Goal: Task Accomplishment & Management: Manage account settings

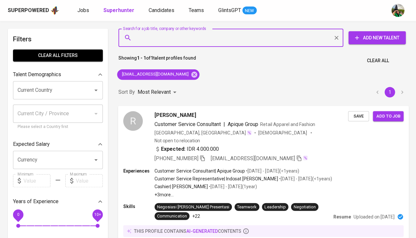
click at [359, 114] on span "Save" at bounding box center [358, 115] width 14 height 7
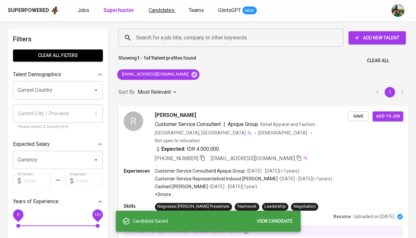
click at [160, 8] on span "Candidates" at bounding box center [162, 10] width 26 height 6
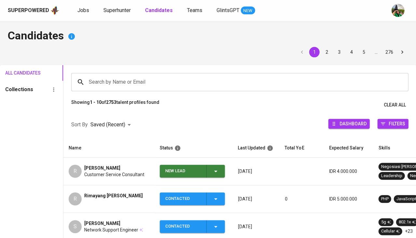
click at [220, 168] on span "New Lead" at bounding box center [192, 171] width 60 height 13
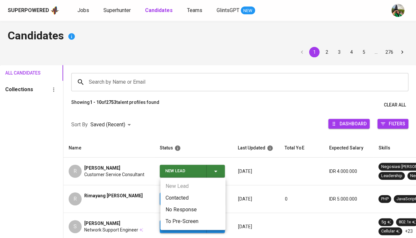
click at [197, 195] on li "Contacted" at bounding box center [192, 198] width 65 height 12
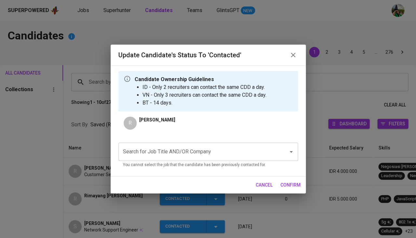
click at [185, 143] on div "Search for Job Title AND/OR Company" at bounding box center [208, 152] width 180 height 18
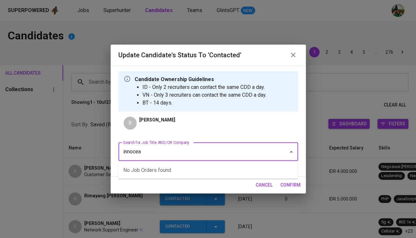
type input "innocean"
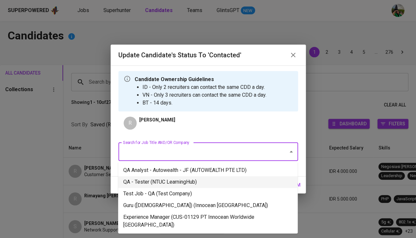
click at [172, 182] on li "QA - Tester (NTUC LearningHub)" at bounding box center [208, 182] width 180 height 12
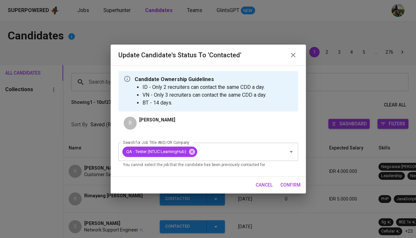
click at [284, 184] on span "confirm" at bounding box center [291, 185] width 20 height 8
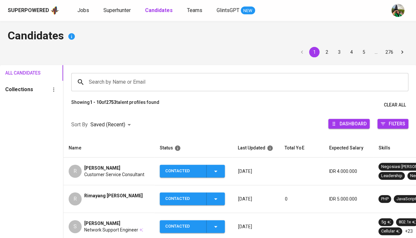
click at [105, 173] on span "Customer Service Consultant" at bounding box center [114, 174] width 60 height 7
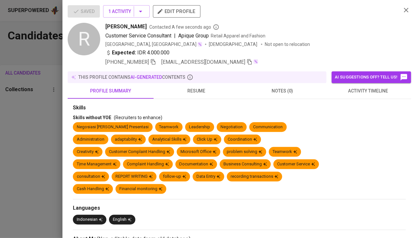
click at [365, 89] on span "activity timeline" at bounding box center [368, 91] width 78 height 8
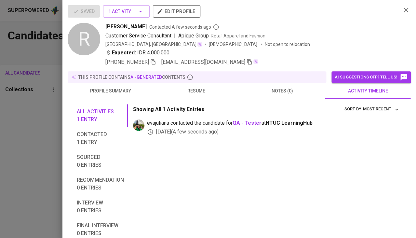
click at [3, 132] on div at bounding box center [208, 119] width 416 height 238
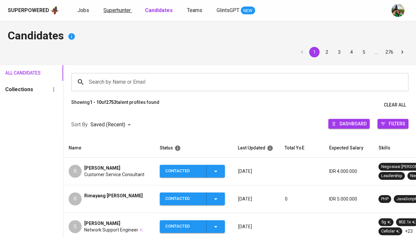
click at [115, 7] on link "Superhunter" at bounding box center [117, 11] width 29 height 8
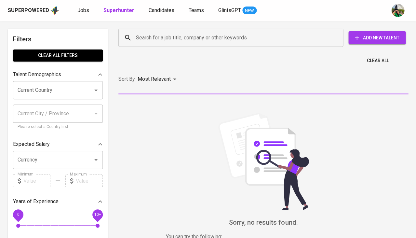
click at [143, 38] on input "Search for a job title, company or other keywords" at bounding box center [232, 38] width 196 height 12
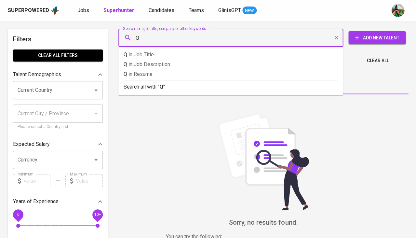
type input "QA"
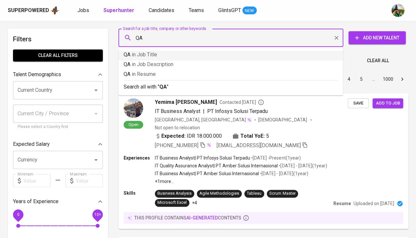
click at [139, 54] on span "in Job Title" at bounding box center [144, 54] width 25 height 6
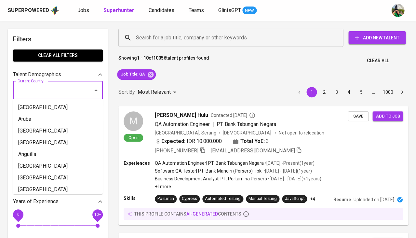
click at [26, 89] on input "Current Country" at bounding box center [49, 90] width 66 height 12
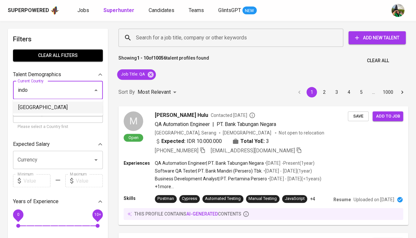
click at [28, 108] on li "Indonesia" at bounding box center [58, 108] width 90 height 12
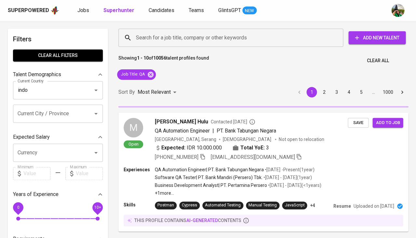
type input "Indonesia"
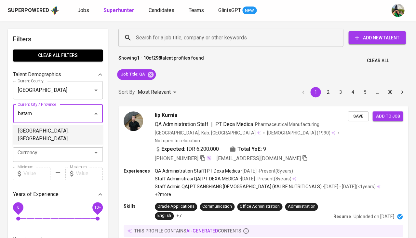
click at [32, 132] on li "Batam, Kepulauan Riau" at bounding box center [58, 135] width 90 height 20
type input "batam"
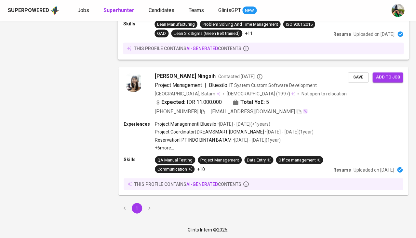
scroll to position [706, 0]
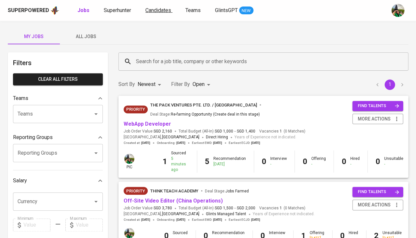
click at [160, 8] on span "Candidates" at bounding box center [158, 10] width 26 height 6
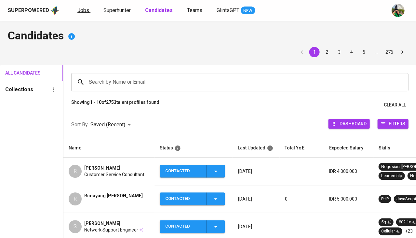
click at [83, 8] on span "Jobs" at bounding box center [83, 10] width 12 height 6
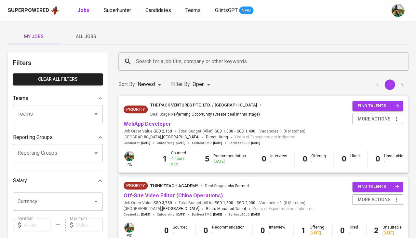
click at [97, 39] on span "All Jobs" at bounding box center [86, 37] width 44 height 8
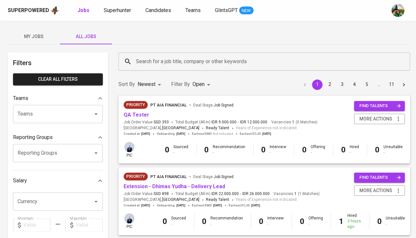
click at [37, 37] on span "My Jobs" at bounding box center [34, 37] width 44 height 8
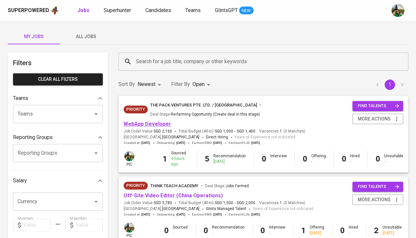
click at [159, 121] on link "WebApp Developer" at bounding box center [148, 124] width 48 height 6
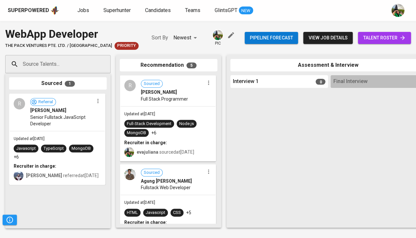
click at [376, 39] on span "talent roster" at bounding box center [384, 38] width 43 height 8
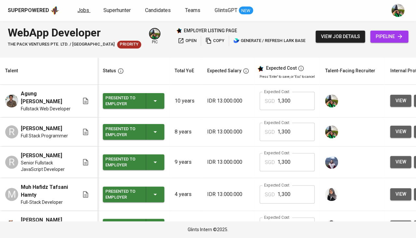
click at [80, 9] on span "Jobs" at bounding box center [83, 10] width 12 height 6
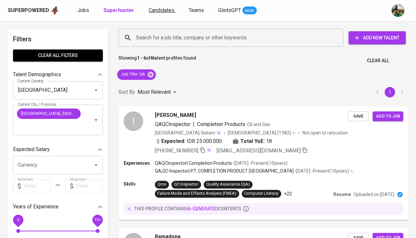
click at [153, 10] on span "Candidates" at bounding box center [162, 10] width 26 height 6
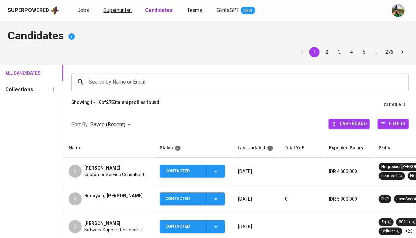
click at [121, 11] on span "Superhunter" at bounding box center [116, 10] width 27 height 6
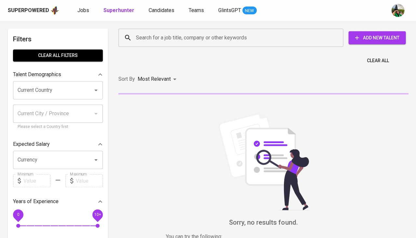
click at [141, 40] on input "Search for a job title, company or other keywords" at bounding box center [232, 38] width 196 height 12
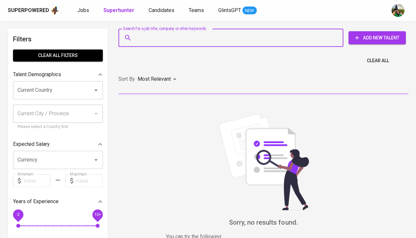
paste input "yahya_hafidz@yahoo.co.id"
type input "yahya_hafidz@yahoo.co.id"
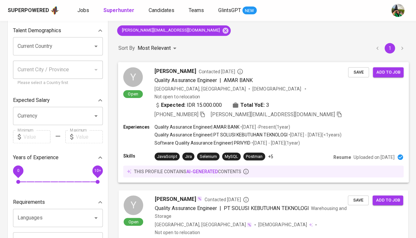
scroll to position [59, 0]
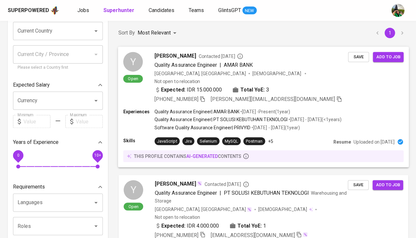
click at [165, 66] on span "Quality Assurance Engineer" at bounding box center [186, 65] width 62 height 6
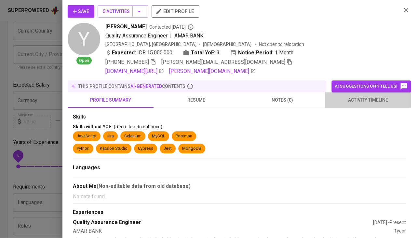
click at [367, 106] on button "activity timeline" at bounding box center [368, 100] width 86 height 16
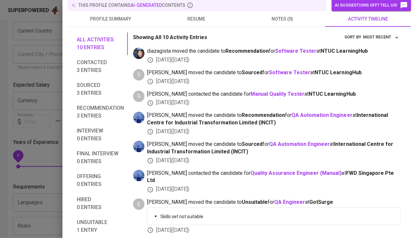
scroll to position [89, 0]
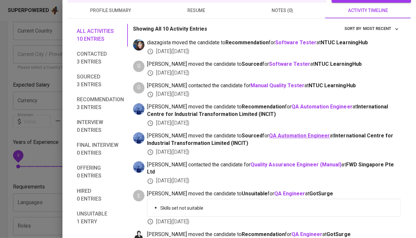
click at [276, 132] on b "QA Automation Engineer" at bounding box center [299, 135] width 61 height 6
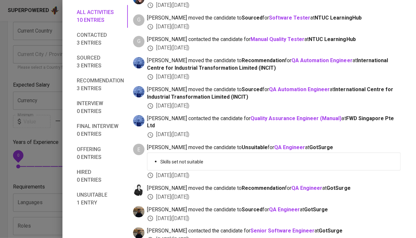
scroll to position [0, 0]
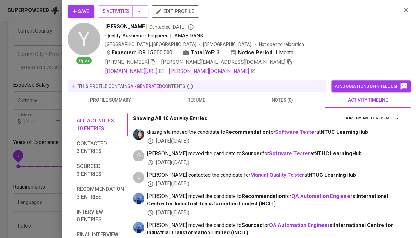
click at [45, 107] on div at bounding box center [208, 119] width 416 height 238
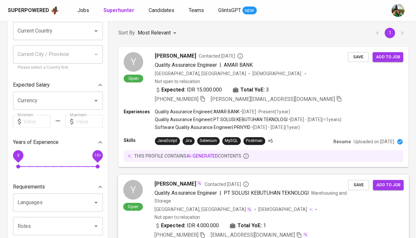
click at [353, 180] on button "Save" at bounding box center [358, 185] width 21 height 10
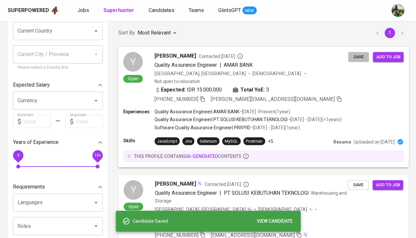
click at [359, 54] on span "Save" at bounding box center [358, 56] width 14 height 7
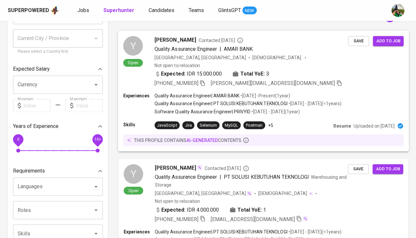
scroll to position [75, 0]
click at [171, 173] on span "Quality Assurance Engineer" at bounding box center [186, 176] width 62 height 6
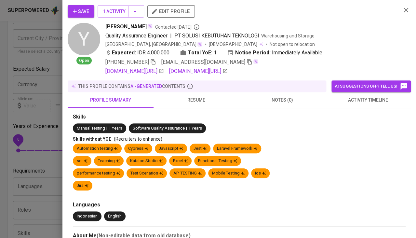
click at [55, 159] on div at bounding box center [208, 119] width 416 height 238
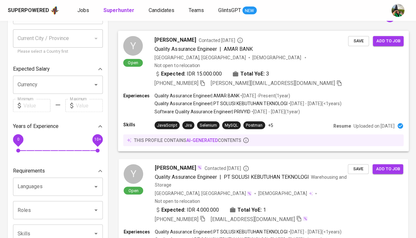
click at [174, 46] on span "Quality Assurance Engineer" at bounding box center [186, 49] width 62 height 6
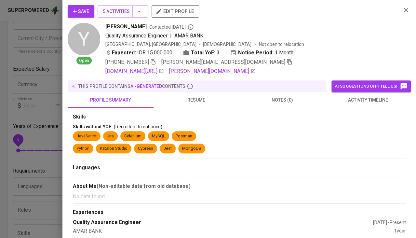
click at [36, 145] on div at bounding box center [208, 119] width 416 height 238
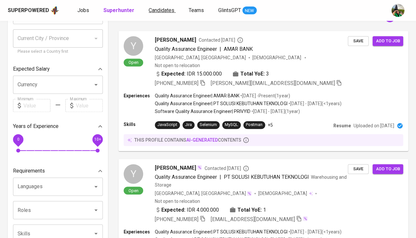
click at [166, 12] on span "Candidates" at bounding box center [162, 10] width 26 height 6
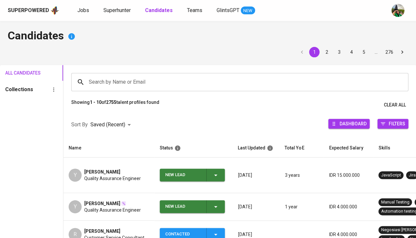
click at [218, 171] on icon "button" at bounding box center [216, 175] width 8 height 8
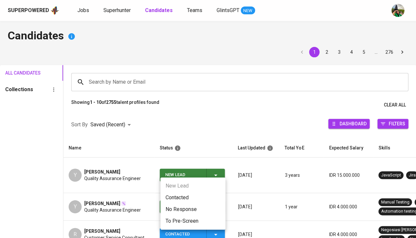
click at [208, 195] on li "Contacted" at bounding box center [192, 198] width 65 height 12
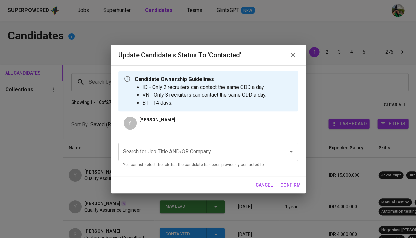
click at [205, 157] on input "Search for Job Title AND/OR Company" at bounding box center [199, 151] width 156 height 12
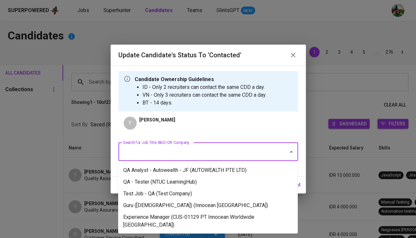
click at [200, 166] on li "QA Analyst - Autowealth - JF (AUTOWEALTH PTE LTD)" at bounding box center [208, 170] width 180 height 12
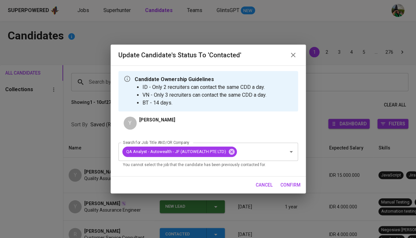
click at [290, 186] on span "confirm" at bounding box center [291, 185] width 20 height 8
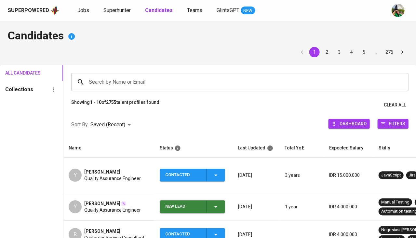
click at [221, 200] on span "New Lead" at bounding box center [192, 206] width 60 height 13
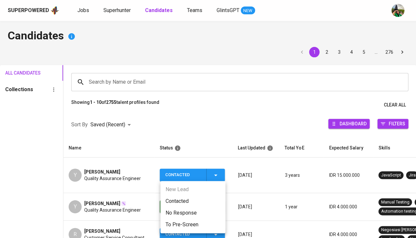
click at [192, 202] on li "Contacted" at bounding box center [192, 201] width 65 height 12
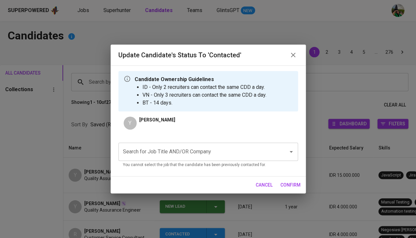
click at [179, 155] on input "Search for Job Title AND/OR Company" at bounding box center [199, 151] width 156 height 12
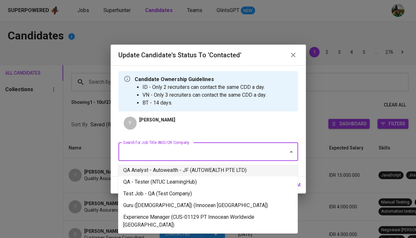
click at [173, 167] on li "QA Analyst - Autowealth - JF (AUTOWEALTH PTE LTD)" at bounding box center [208, 170] width 180 height 12
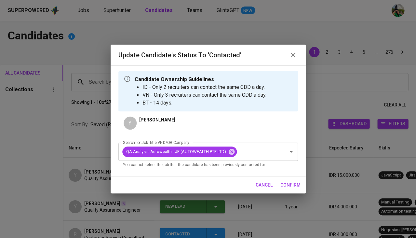
click at [292, 185] on span "confirm" at bounding box center [291, 185] width 20 height 8
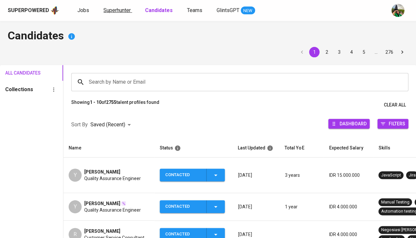
click at [126, 10] on span "Superhunter" at bounding box center [116, 10] width 27 height 6
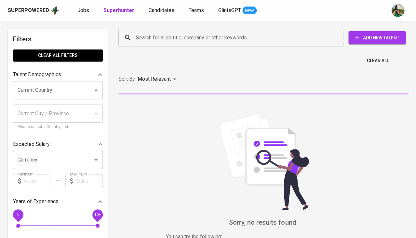
click at [169, 42] on input "Search for a job title, company or other keywords" at bounding box center [232, 38] width 196 height 12
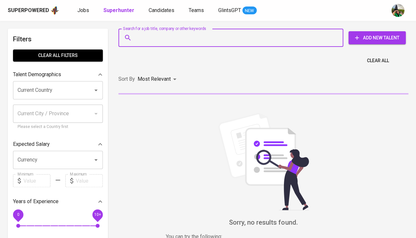
paste input "[EMAIL_ADDRESS][DOMAIN_NAME]"
type input "[EMAIL_ADDRESS][DOMAIN_NAME]"
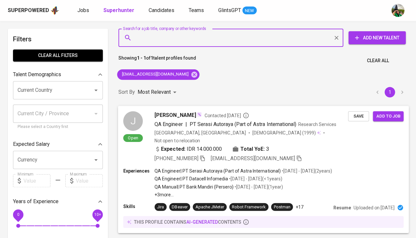
click at [356, 119] on span "Save" at bounding box center [358, 115] width 14 height 7
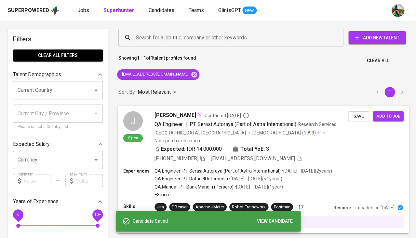
click at [165, 116] on span "[PERSON_NAME]" at bounding box center [175, 115] width 41 height 8
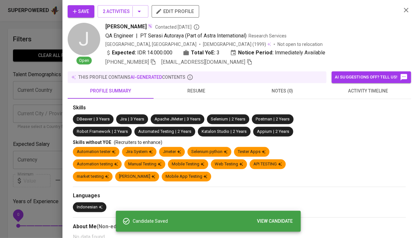
click at [363, 91] on span "activity timeline" at bounding box center [368, 91] width 78 height 8
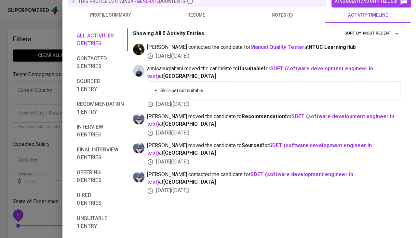
scroll to position [75, 0]
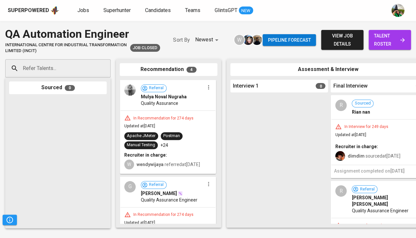
click at [369, 113] on div "Rian nan" at bounding box center [383, 112] width 63 height 7
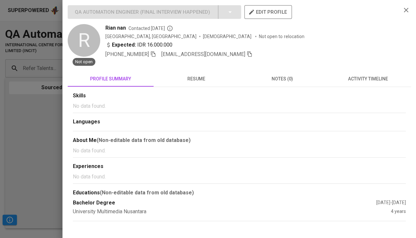
click at [192, 85] on button "resume" at bounding box center [197, 79] width 86 height 16
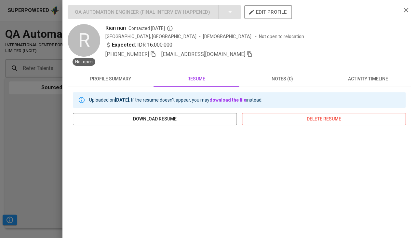
scroll to position [0, 0]
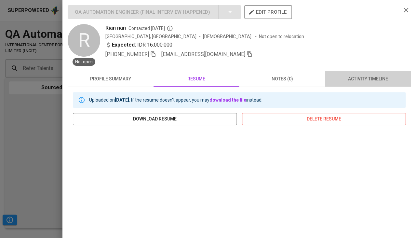
click at [372, 84] on button "activity timeline" at bounding box center [368, 79] width 86 height 16
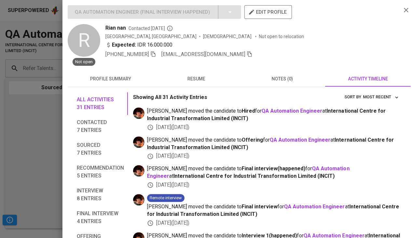
scroll to position [11, 0]
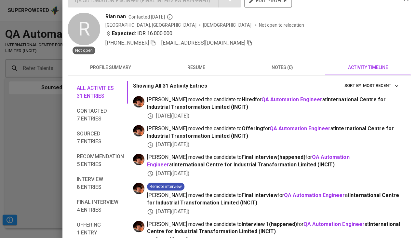
click at [33, 161] on div at bounding box center [208, 119] width 416 height 238
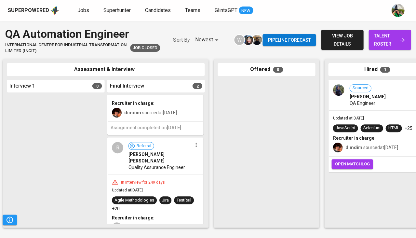
scroll to position [50, 0]
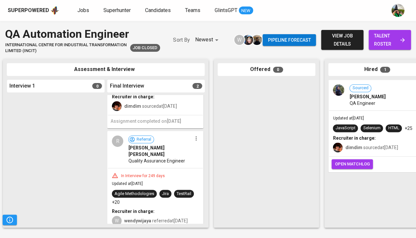
click at [155, 171] on div "In Interview for 249 days Updated at Jan 23, 2025 Agile Methodologies Jira Test…" at bounding box center [155, 198] width 95 height 61
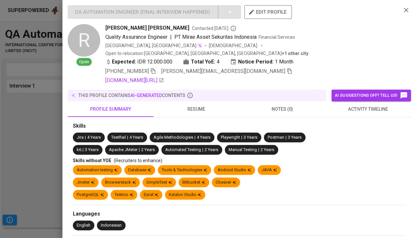
click at [367, 105] on span "activity timeline" at bounding box center [368, 109] width 78 height 8
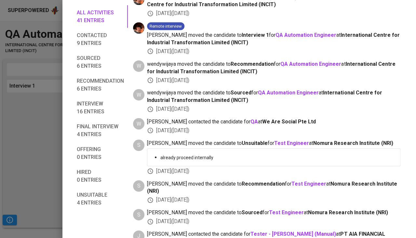
scroll to position [1009, 0]
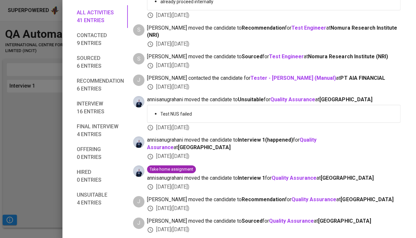
click at [36, 204] on div at bounding box center [208, 119] width 416 height 238
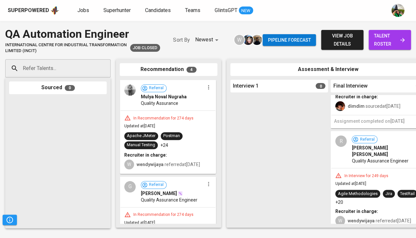
scroll to position [0, 0]
click at [168, 153] on div "Recruiter in charge:" at bounding box center [167, 155] width 87 height 7
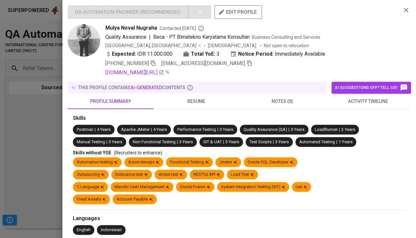
click at [368, 100] on span "activity timeline" at bounding box center [368, 101] width 78 height 8
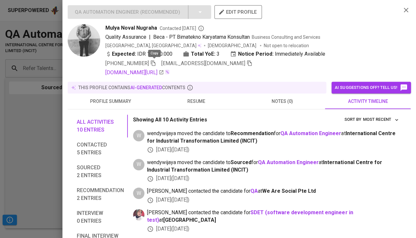
click at [154, 62] on icon "button" at bounding box center [153, 63] width 6 height 6
click at [199, 99] on span "resume" at bounding box center [196, 101] width 78 height 8
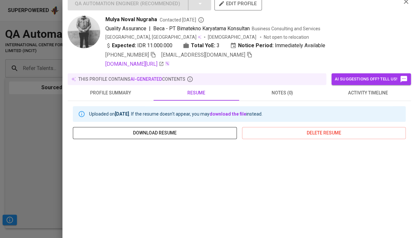
scroll to position [57, 0]
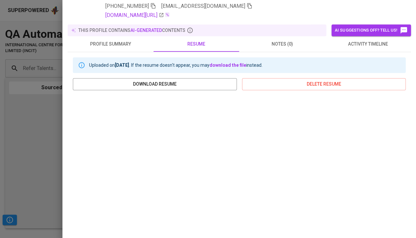
click at [29, 162] on div at bounding box center [208, 119] width 416 height 238
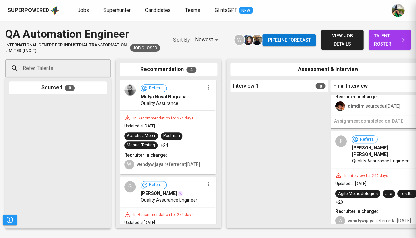
scroll to position [0, 0]
click at [188, 94] on div "Mulya Noval Nugraha" at bounding box center [172, 96] width 63 height 7
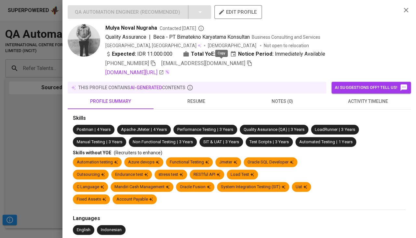
click at [247, 63] on icon "button" at bounding box center [250, 63] width 6 height 6
click at [19, 115] on div at bounding box center [208, 119] width 416 height 238
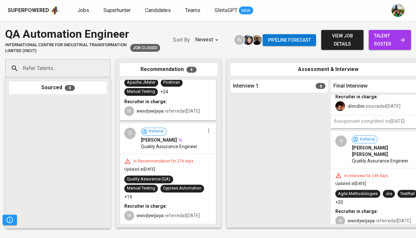
scroll to position [55, 0]
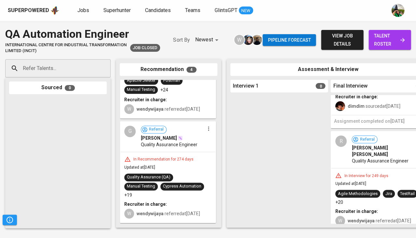
click at [189, 147] on span "Quality Assurance Engineer" at bounding box center [169, 144] width 57 height 7
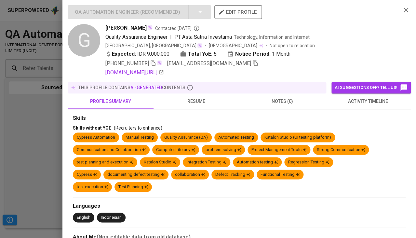
click at [355, 98] on span "activity timeline" at bounding box center [368, 101] width 78 height 8
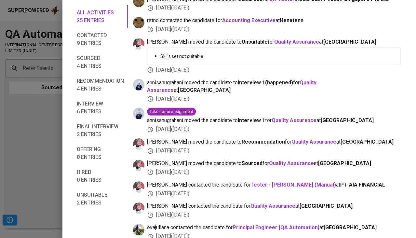
scroll to position [355, 0]
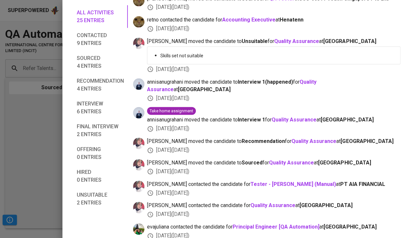
click at [22, 165] on div at bounding box center [208, 119] width 416 height 238
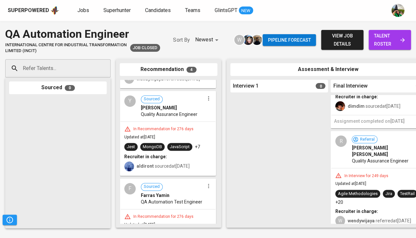
scroll to position [184, 0]
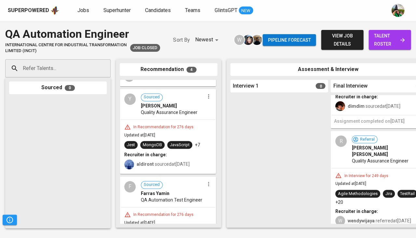
click at [189, 119] on div "Y Sourced Yahya Hafidz Quality Assurance Engineer" at bounding box center [167, 104] width 95 height 30
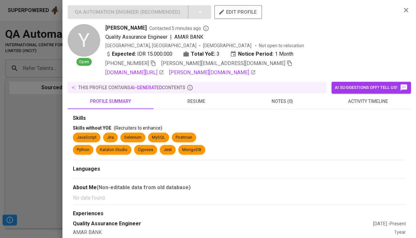
click at [348, 93] on button "activity timeline" at bounding box center [368, 101] width 86 height 16
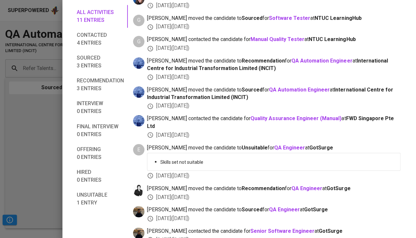
scroll to position [0, 0]
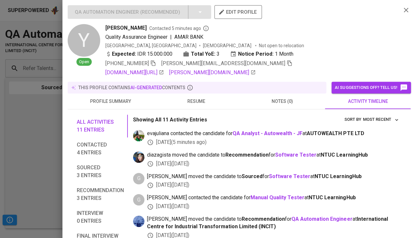
click at [203, 95] on button "resume" at bounding box center [197, 101] width 86 height 16
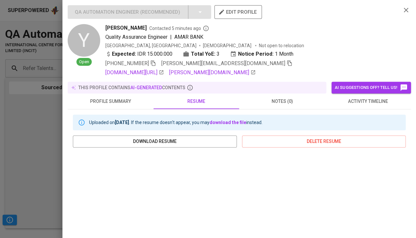
scroll to position [50, 0]
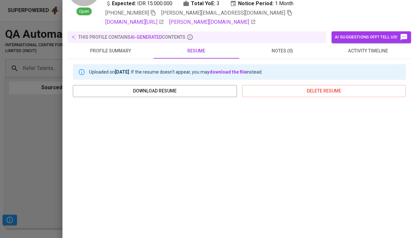
click at [32, 193] on div at bounding box center [208, 119] width 416 height 238
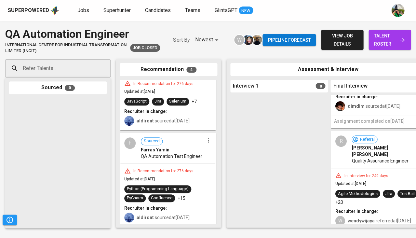
scroll to position [226, 0]
click at [182, 155] on span "QA Automation Test Engineer" at bounding box center [172, 156] width 62 height 7
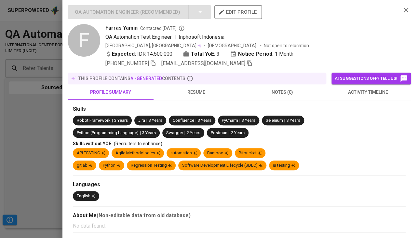
scroll to position [216, 0]
click at [366, 92] on span "activity timeline" at bounding box center [368, 92] width 78 height 8
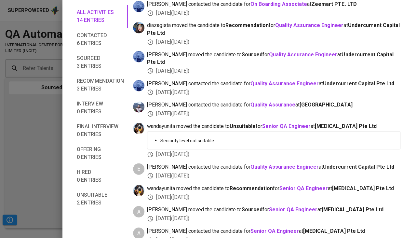
scroll to position [0, 0]
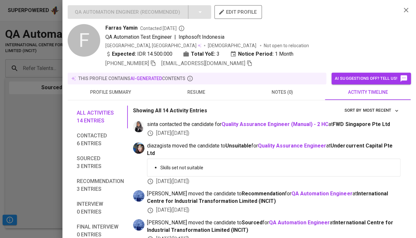
click at [201, 89] on span "resume" at bounding box center [196, 92] width 78 height 8
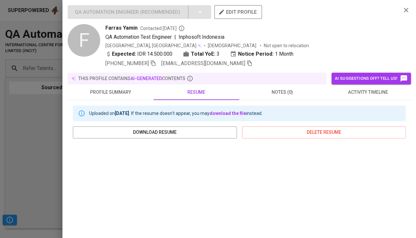
click at [156, 63] on icon "button" at bounding box center [153, 64] width 5 height 6
click at [247, 64] on icon "button" at bounding box center [250, 63] width 6 height 6
click at [61, 149] on div at bounding box center [208, 119] width 416 height 238
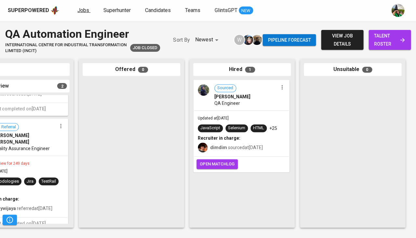
click at [87, 11] on span "Jobs" at bounding box center [83, 10] width 12 height 6
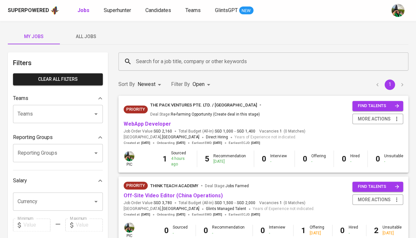
click at [87, 36] on span "All Jobs" at bounding box center [86, 37] width 44 height 8
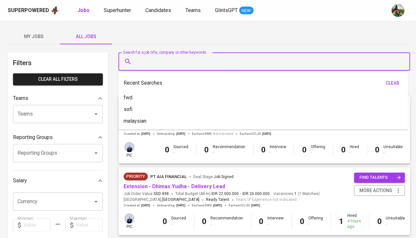
click at [136, 67] on input "Search for a job title, company or other keywords" at bounding box center [265, 61] width 263 height 12
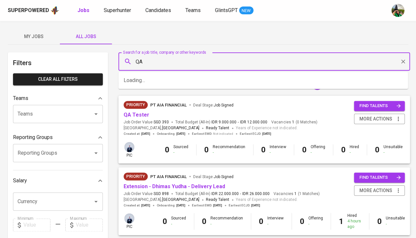
type input "QA"
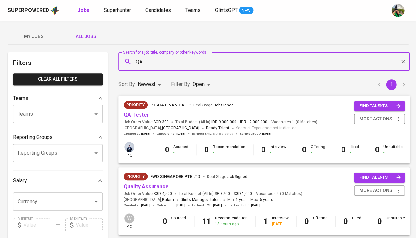
click at [193, 91] on div "Sort By Newest NEWEST Filter By Open OPEN 1" at bounding box center [264, 85] width 299 height 20
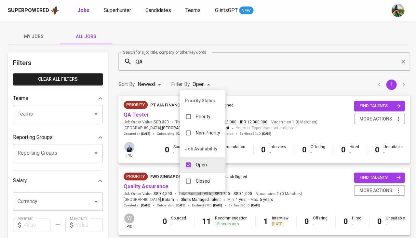
click at [192, 175] on input "checkbox" at bounding box center [188, 181] width 12 height 12
checkbox input "true"
type input "OPEN,CLOSE"
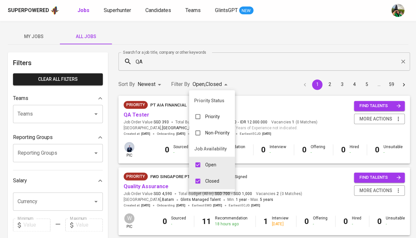
click at [200, 164] on input "checkbox" at bounding box center [198, 164] width 12 height 12
checkbox input "false"
type input "CLOSE"
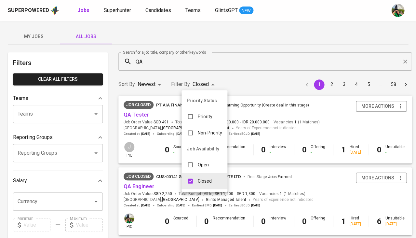
click at [248, 81] on div at bounding box center [208, 119] width 416 height 238
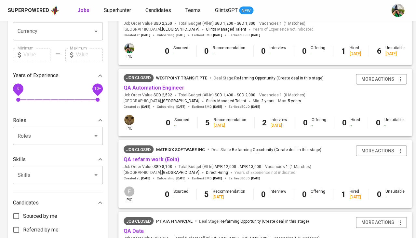
scroll to position [171, 0]
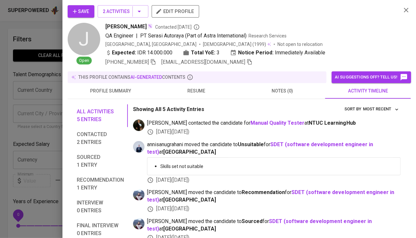
scroll to position [75, 0]
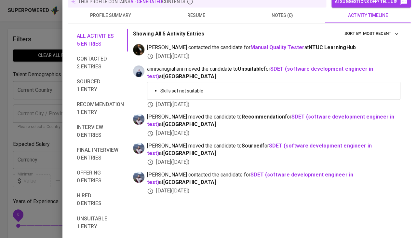
click at [0, 138] on div at bounding box center [208, 119] width 416 height 238
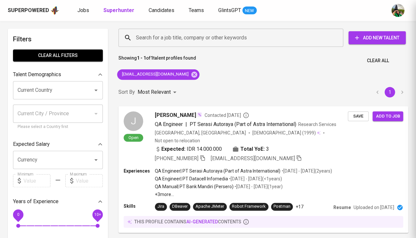
scroll to position [48, 0]
click at [157, 9] on span "Candidates" at bounding box center [162, 10] width 26 height 6
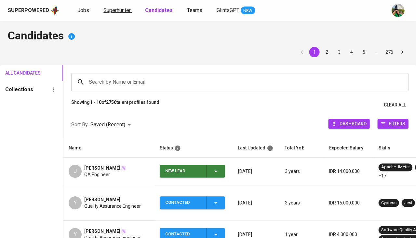
click at [121, 9] on span "Superhunter" at bounding box center [116, 10] width 27 height 6
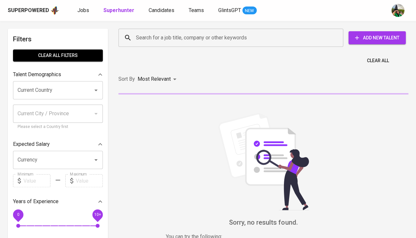
click at [142, 36] on input "Search for a job title, company or other keywords" at bounding box center [232, 38] width 196 height 12
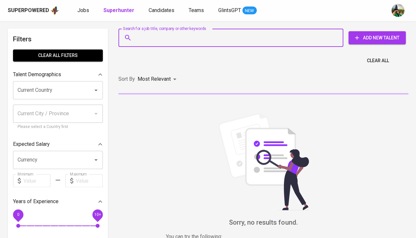
paste input "[EMAIL_ADDRESS][DOMAIN_NAME]"
type input "[EMAIL_ADDRESS][DOMAIN_NAME]"
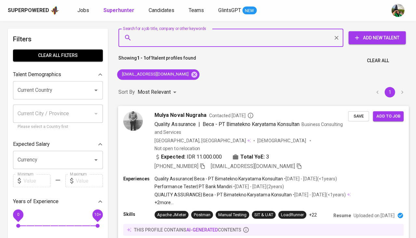
click at [357, 121] on div "Mulya Noval Nugraha Contacted [DATE] Quality Assurance | Beca - PT Bimatekno Ka…" at bounding box center [263, 141] width 291 height 70
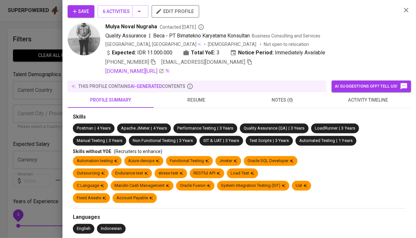
click at [81, 13] on span "Save" at bounding box center [81, 11] width 16 height 8
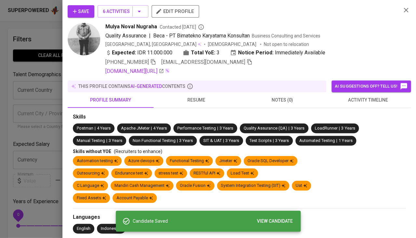
click at [50, 25] on div at bounding box center [208, 119] width 416 height 238
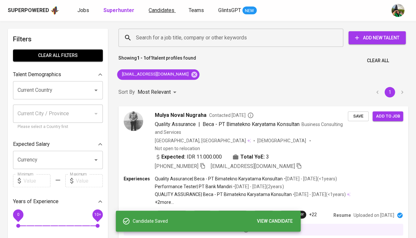
click at [160, 12] on span "Candidates" at bounding box center [162, 10] width 26 height 6
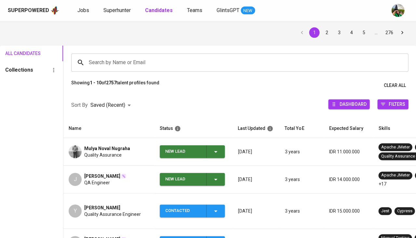
scroll to position [21, 0]
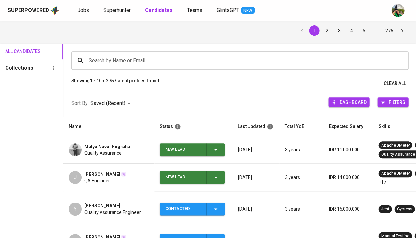
click at [208, 149] on div "New Lead" at bounding box center [192, 149] width 54 height 13
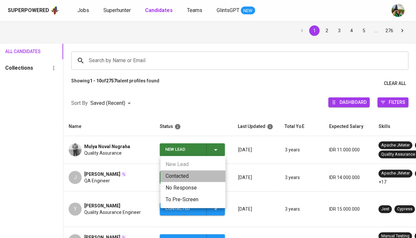
click at [183, 180] on li "Contacted" at bounding box center [192, 176] width 65 height 12
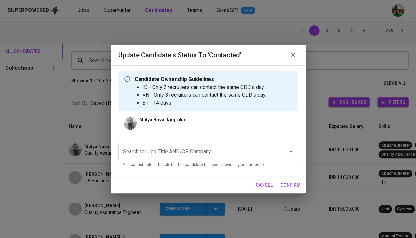
click at [190, 156] on input "Search for Job Title AND/OR Company" at bounding box center [199, 151] width 156 height 12
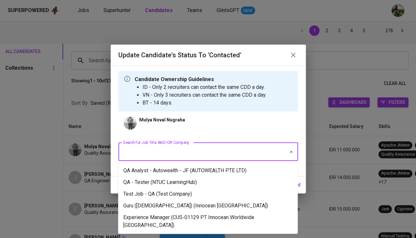
click at [182, 162] on ul "QA Analyst - Autowealth - JF (AUTOWEALTH PTE LTD) QA - Tester (NTUC LearningHub…" at bounding box center [208, 198] width 180 height 72
click at [177, 171] on li "QA Analyst - Autowealth - JF (AUTOWEALTH PTE LTD)" at bounding box center [208, 171] width 180 height 12
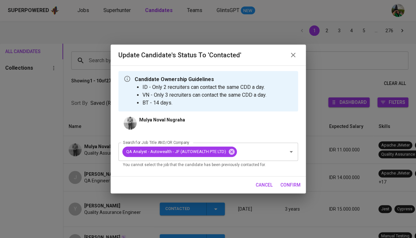
click at [293, 185] on span "confirm" at bounding box center [291, 185] width 20 height 8
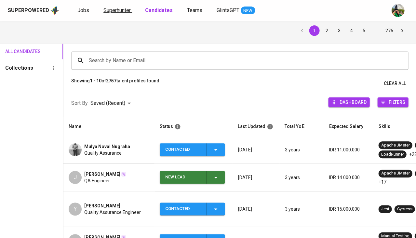
click at [112, 12] on span "Superhunter" at bounding box center [116, 10] width 27 height 6
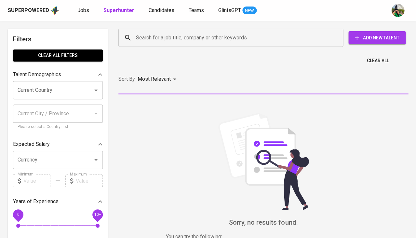
click at [162, 43] on input "Search for a job title, company or other keywords" at bounding box center [232, 38] width 196 height 12
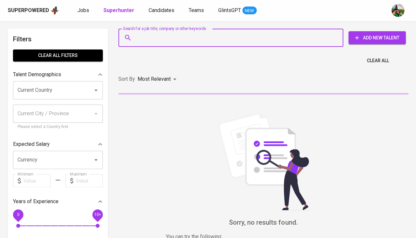
paste input "[EMAIL_ADDRESS][DOMAIN_NAME]"
type input "[EMAIL_ADDRESS][DOMAIN_NAME]"
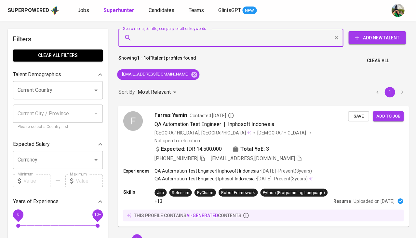
click at [359, 114] on span "Save" at bounding box center [358, 115] width 14 height 7
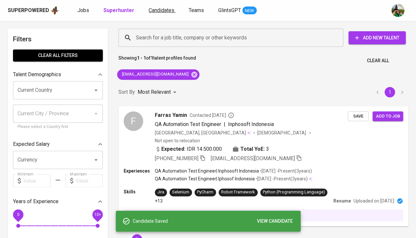
click at [164, 8] on span "Candidates" at bounding box center [162, 10] width 26 height 6
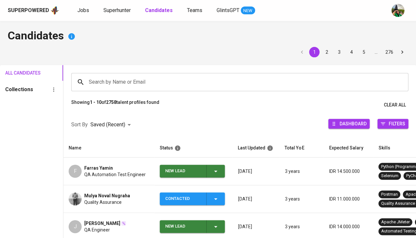
click at [217, 160] on td "New Lead" at bounding box center [194, 171] width 78 height 28
click at [212, 174] on div "New Lead" at bounding box center [192, 171] width 54 height 13
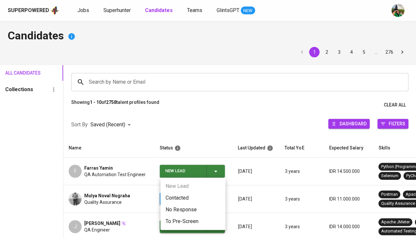
click at [179, 193] on li "Contacted" at bounding box center [192, 198] width 65 height 12
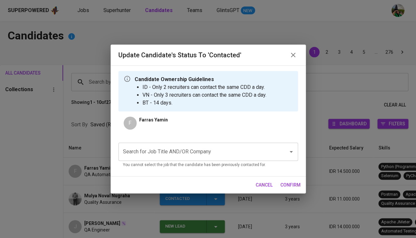
click at [182, 154] on input "Search for Job Title AND/OR Company" at bounding box center [199, 151] width 156 height 12
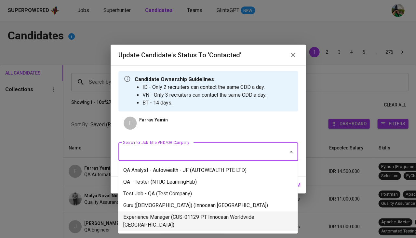
click at [167, 216] on li "Experience Manager (CUS-01129 PT Innocean Worldwide Indonesia)" at bounding box center [208, 221] width 180 height 20
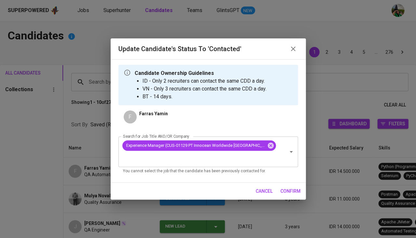
click at [290, 191] on span "confirm" at bounding box center [291, 191] width 20 height 8
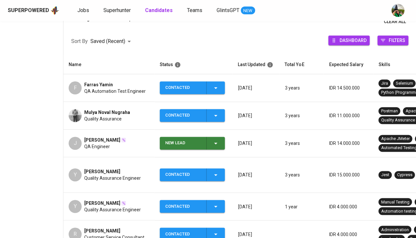
scroll to position [87, 0]
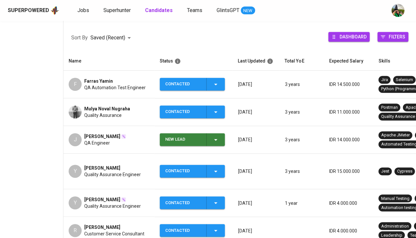
click at [104, 171] on span "Quality Assurance Engineer" at bounding box center [112, 174] width 57 height 7
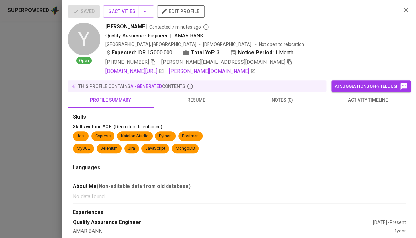
click at [365, 100] on span "activity timeline" at bounding box center [368, 100] width 78 height 8
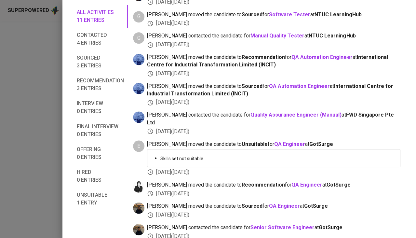
scroll to position [157, 0]
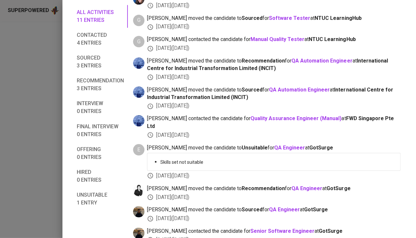
click at [41, 172] on div at bounding box center [208, 119] width 416 height 238
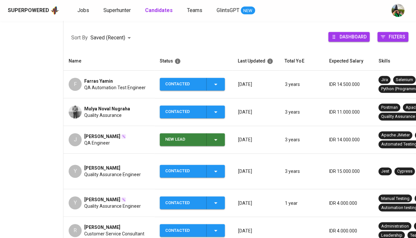
click at [110, 196] on div "[PERSON_NAME]" at bounding box center [112, 199] width 57 height 7
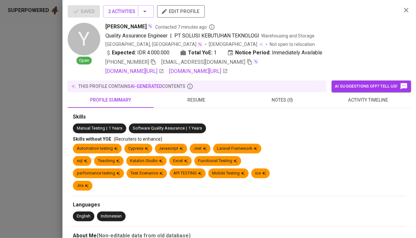
click at [377, 98] on span "activity timeline" at bounding box center [368, 100] width 78 height 8
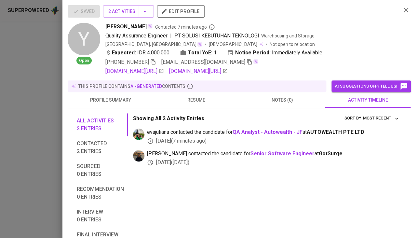
click at [377, 98] on span "activity timeline" at bounding box center [368, 100] width 78 height 8
click at [36, 171] on div at bounding box center [208, 119] width 416 height 238
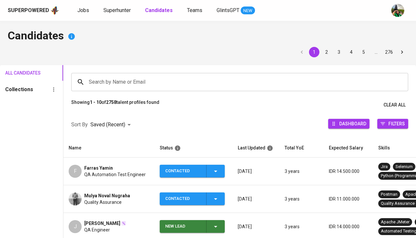
scroll to position [87, 0]
